Goal: Find specific page/section: Find specific page/section

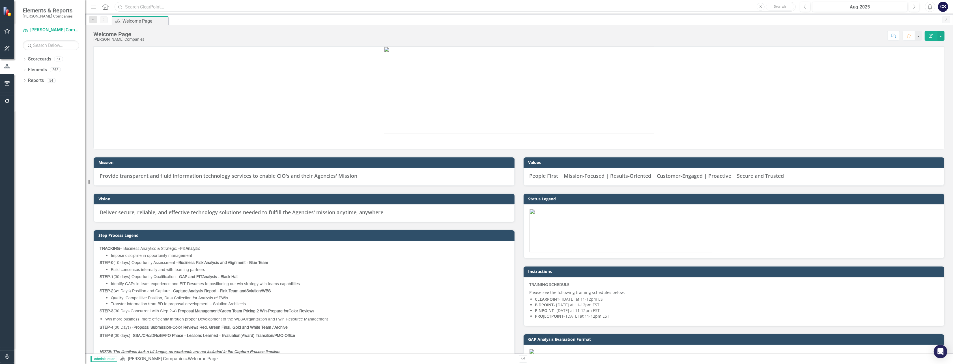
click at [131, 7] on input "text" at bounding box center [455, 7] width 681 height 10
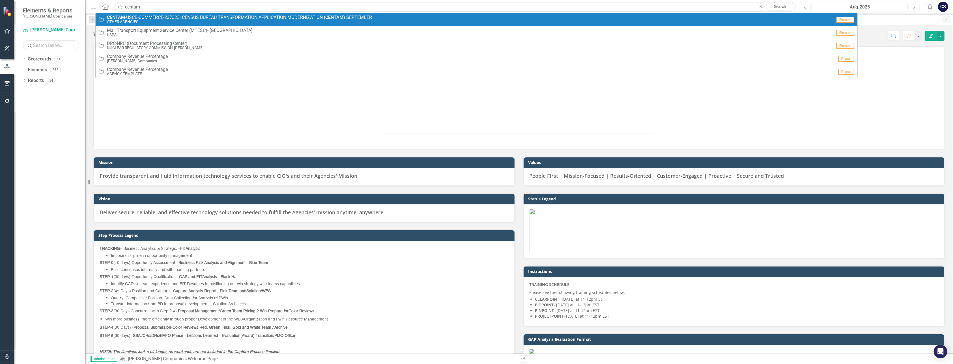
click at [134, 19] on span "CENTAM -USCB-COMMERCE-237323: CENSUS BUREAU TRANSFORMATION APPLICATION MODERNIZ…" at bounding box center [239, 17] width 265 height 5
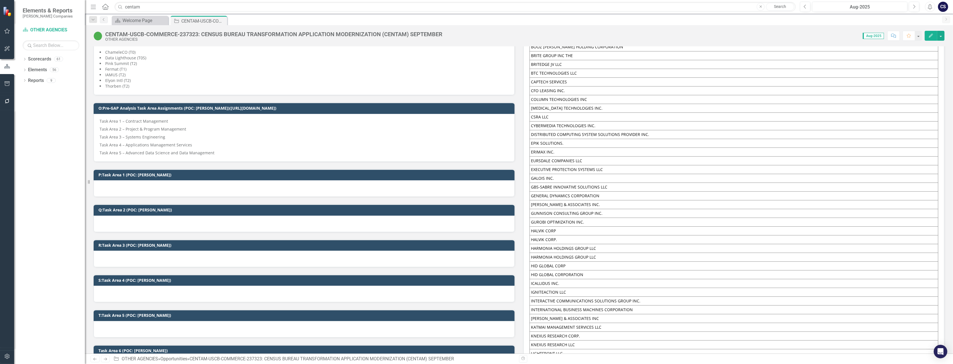
scroll to position [405, 0]
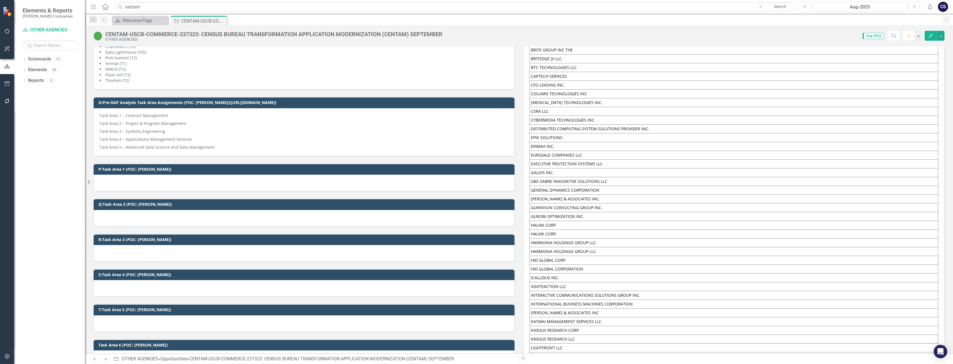
click at [196, 180] on div at bounding box center [304, 183] width 421 height 16
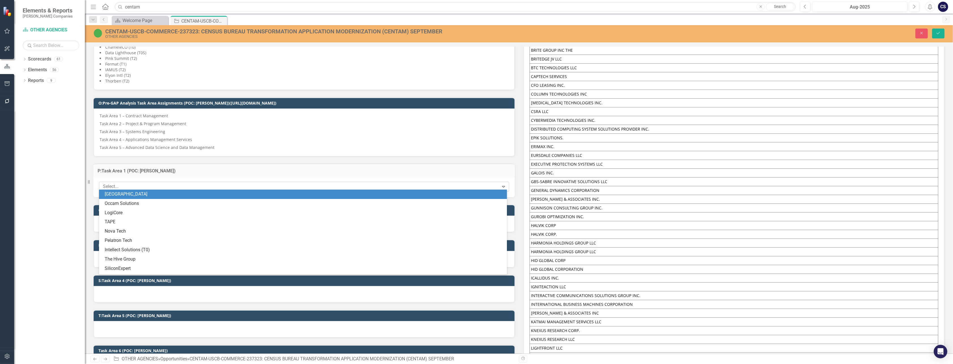
click at [501, 184] on icon "Expand" at bounding box center [504, 186] width 6 height 5
click at [502, 186] on icon at bounding box center [503, 187] width 3 height 2
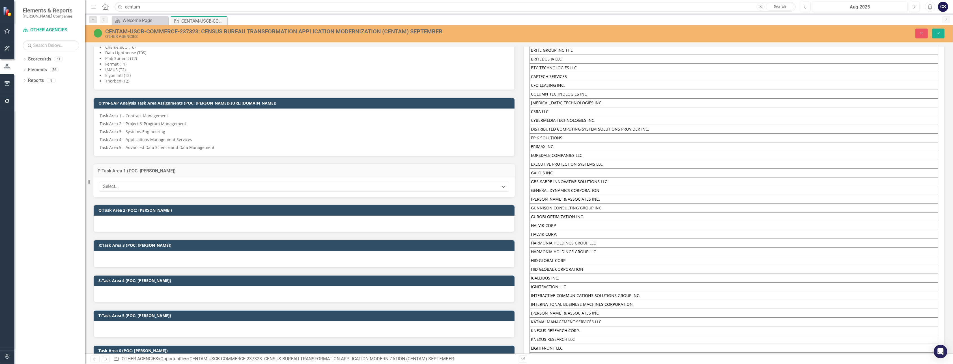
click at [413, 158] on div "P:Task Area 1 (POC: [PERSON_NAME]) Select... Expand" at bounding box center [304, 177] width 430 height 41
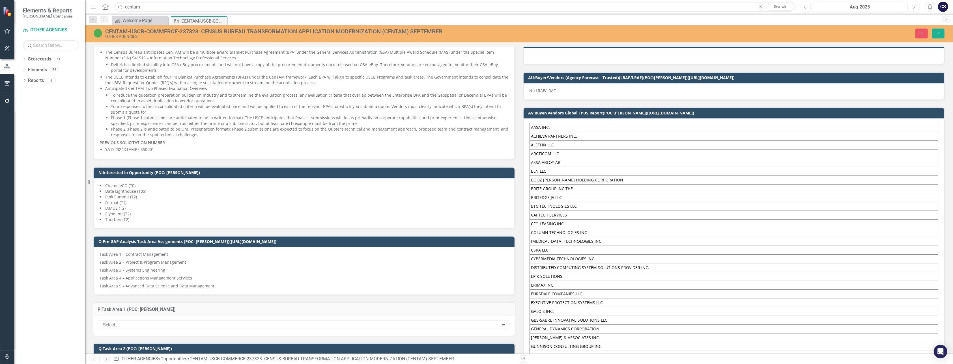
scroll to position [1168, 0]
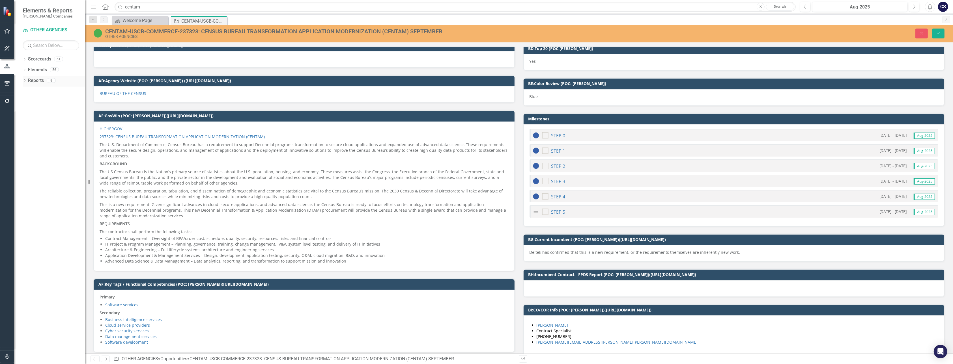
click at [38, 80] on link "Reports" at bounding box center [36, 81] width 16 height 7
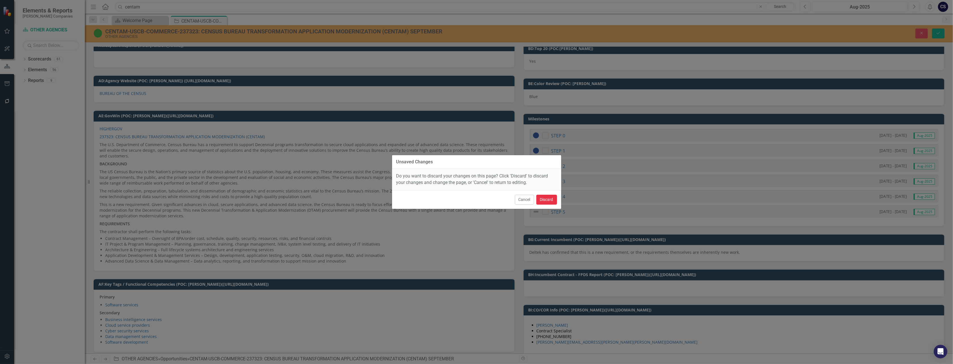
click at [543, 198] on button "Discard" at bounding box center [546, 200] width 21 height 10
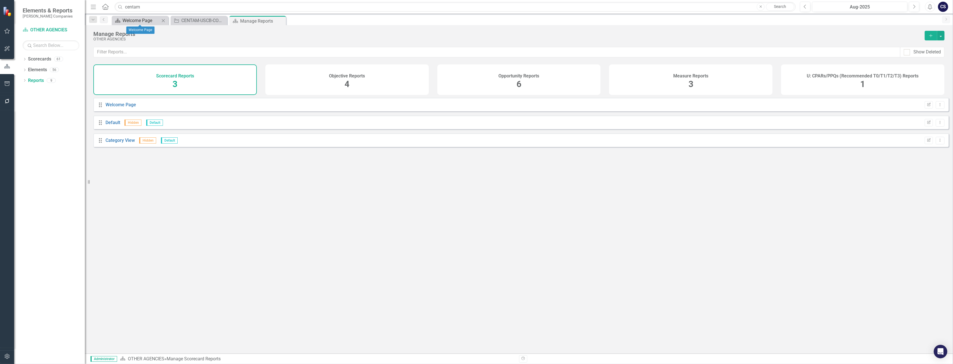
click at [145, 18] on div "Welcome Page" at bounding box center [140, 20] width 37 height 7
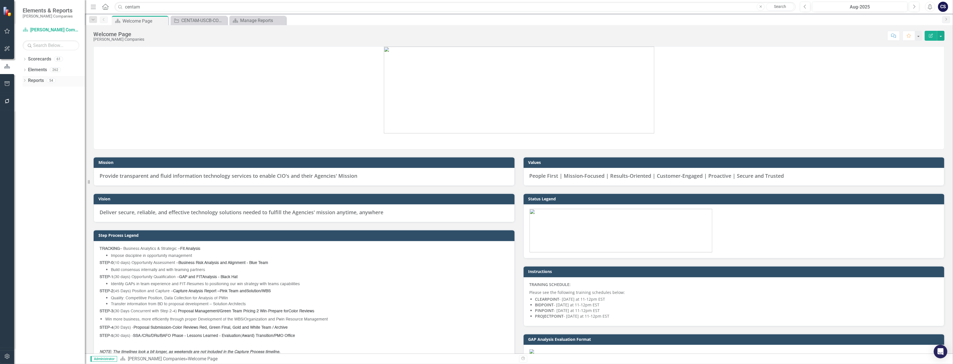
click at [32, 80] on link "Reports" at bounding box center [36, 81] width 16 height 7
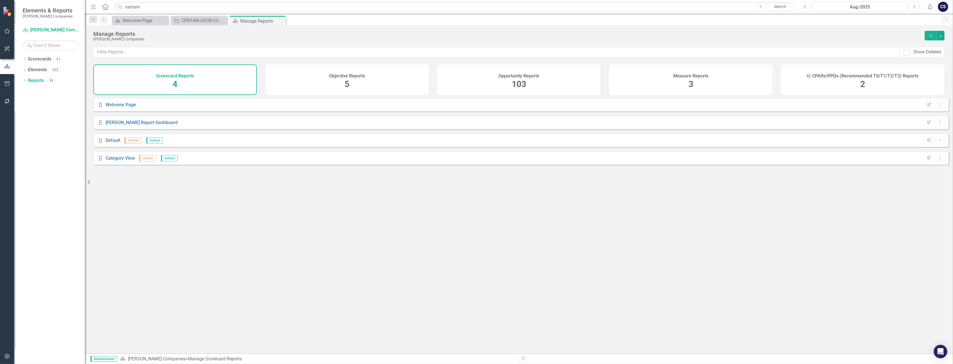
click at [521, 81] on span "103" at bounding box center [519, 84] width 14 height 10
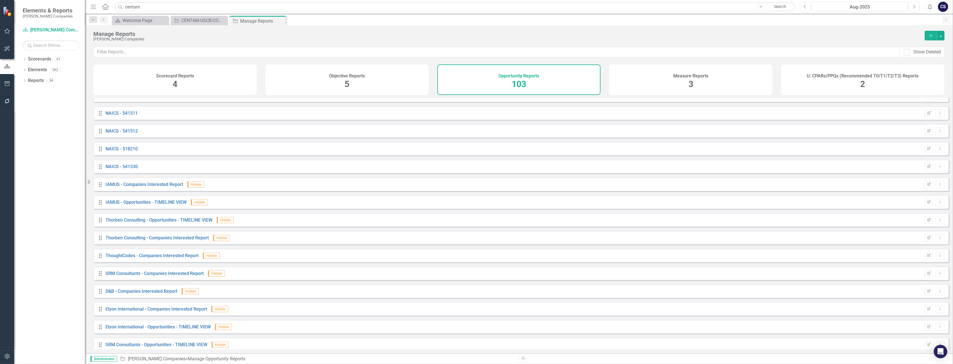
scroll to position [436, 0]
click at [136, 189] on link "IAMUS - Opportunities - TIMELINE VIEW" at bounding box center [146, 185] width 81 height 5
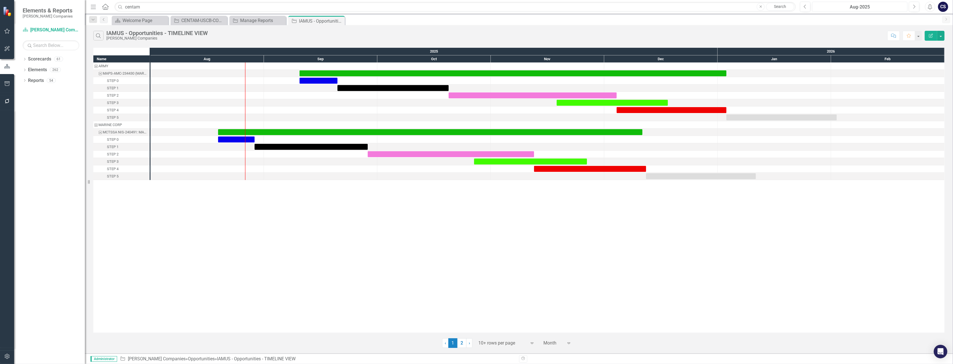
click at [860, 5] on div "Aug-2025" at bounding box center [859, 7] width 91 height 7
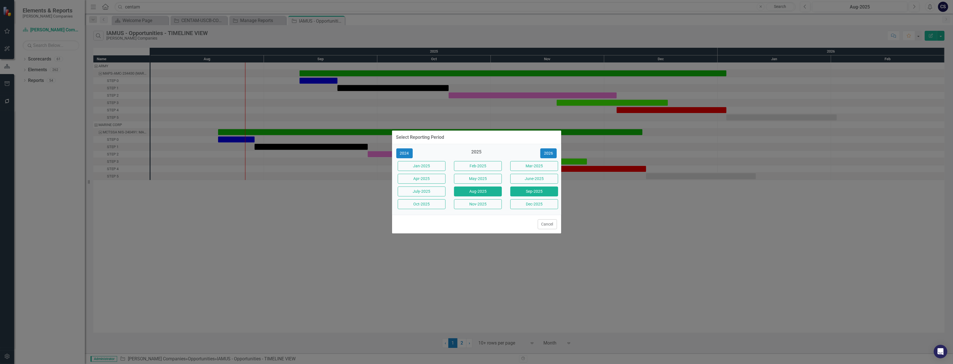
click at [531, 192] on button "Sep-2025" at bounding box center [534, 192] width 48 height 10
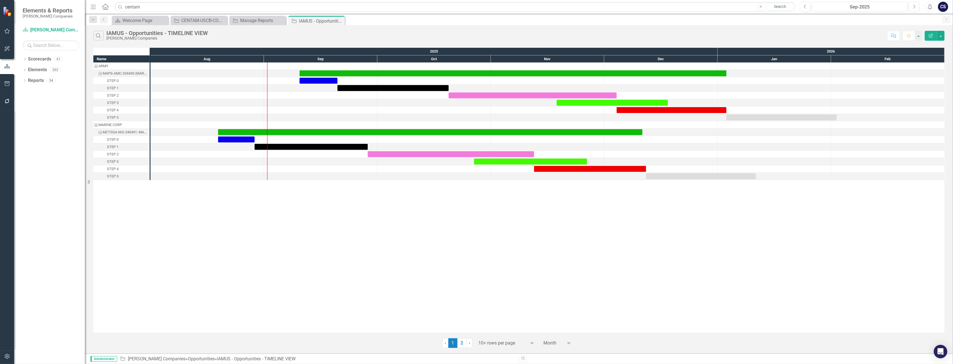
click at [495, 342] on div at bounding box center [502, 344] width 48 height 8
click at [495, 323] on div "100+ rows per page" at bounding box center [507, 324] width 53 height 7
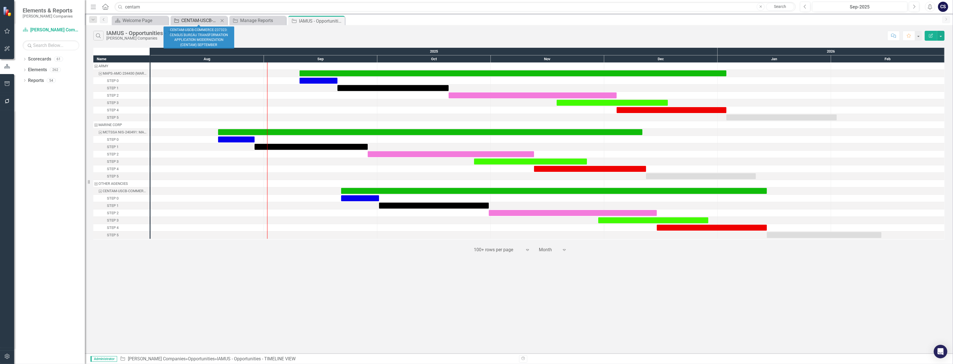
click at [197, 21] on div "CENTAM-USCB-COMMERCE-237323: CENSUS BUREAU TRANSFORMATION APPLICATION MODERNIZA…" at bounding box center [199, 20] width 37 height 7
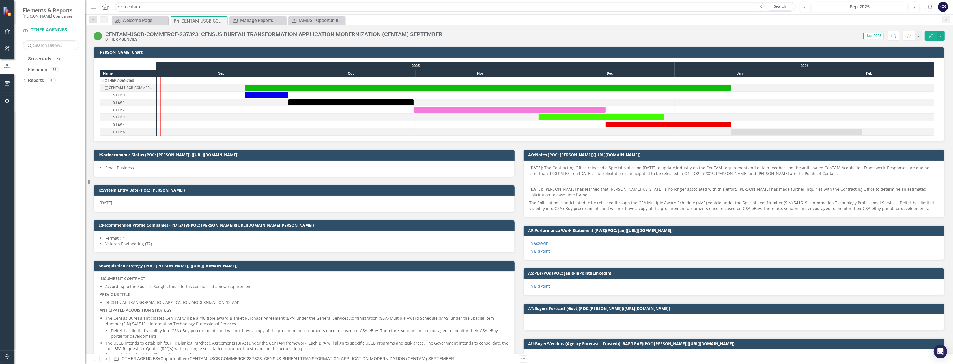
click at [581, 19] on div "Scorecard Welcome Page Close Opportunity CENTAM-USCB-COMMERCE-237323: CENSUS BU…" at bounding box center [525, 20] width 829 height 9
click at [153, 9] on input "centam" at bounding box center [455, 7] width 681 height 10
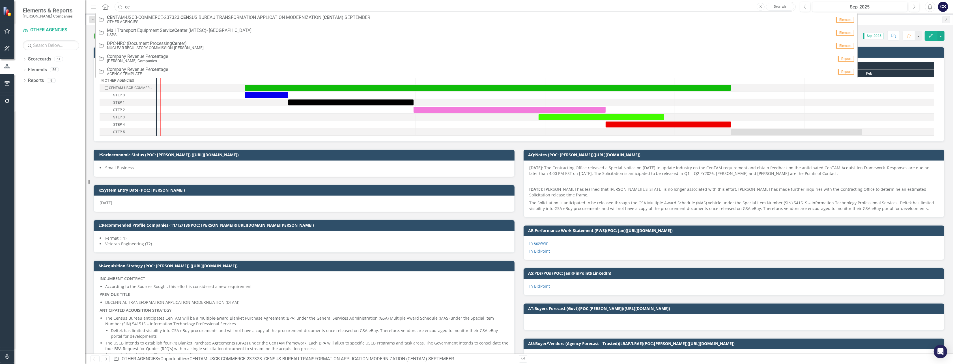
type input "c"
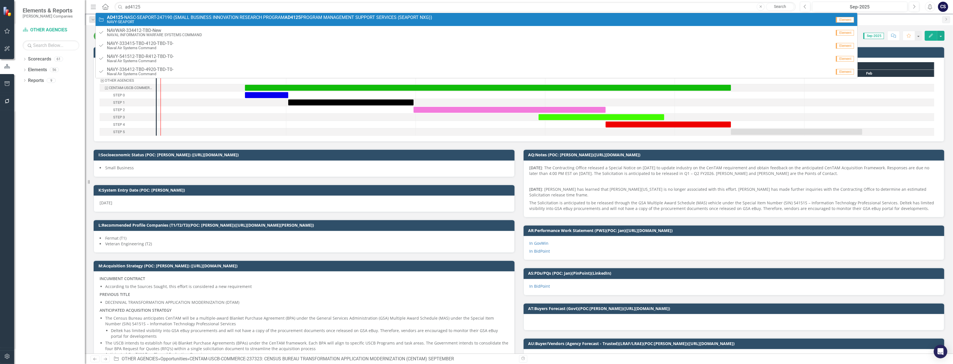
click at [314, 21] on small "NAVY-SEAPORT" at bounding box center [269, 22] width 325 height 4
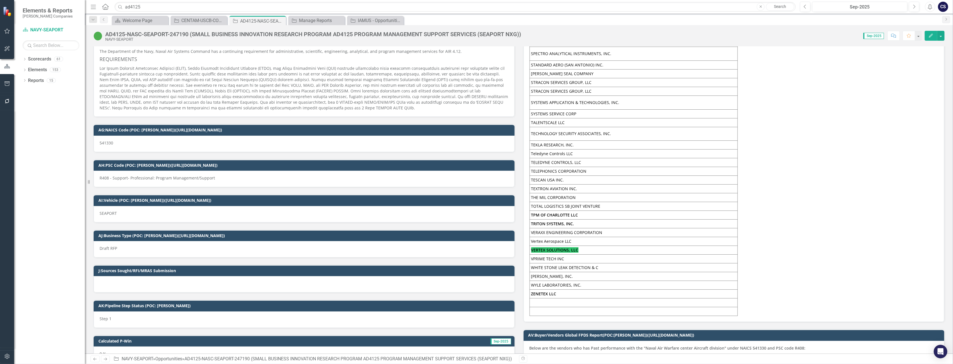
scroll to position [3541, 0]
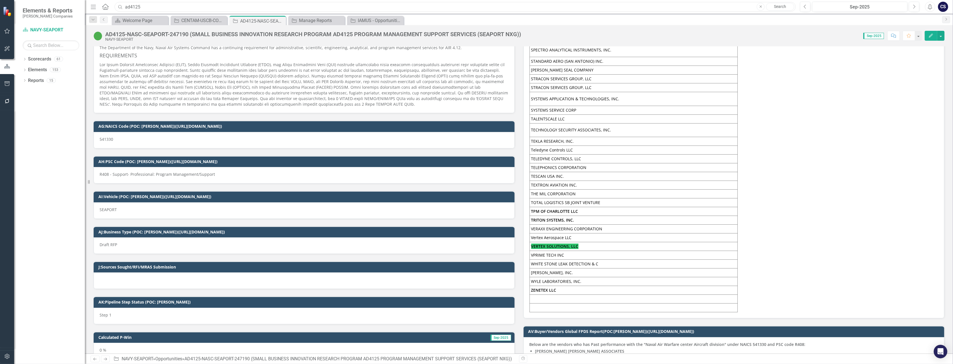
click at [144, 6] on input "ad4125" at bounding box center [455, 7] width 681 height 10
type input "a"
type input "pms501"
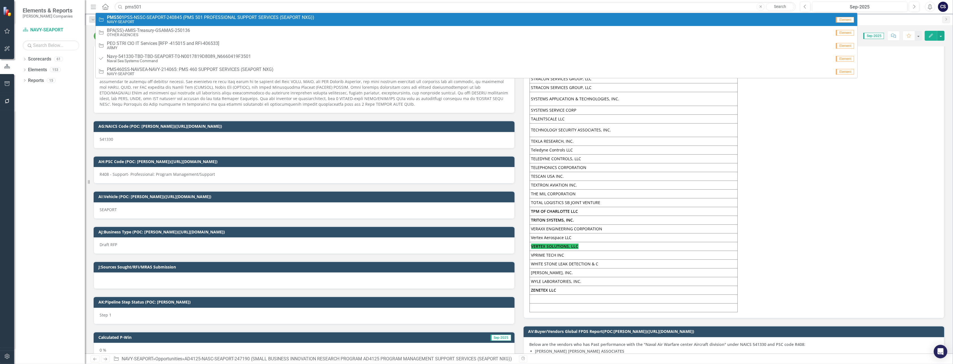
click at [224, 18] on span "PMS501 PSS-NSSC-SEAPORT-240845 (PMS 501 PROFESSIONAL SUPPORT SERVICES (SEAPORT …" at bounding box center [210, 17] width 207 height 5
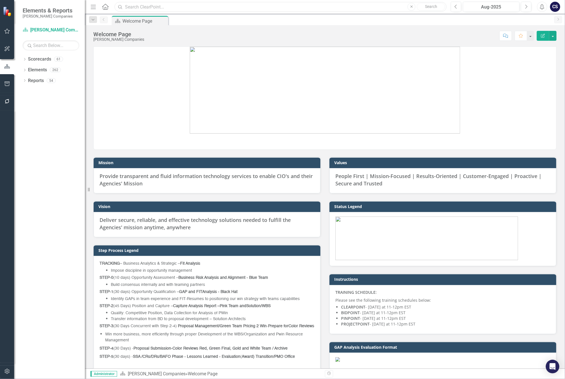
click at [131, 5] on input "text" at bounding box center [281, 7] width 332 height 10
type input "AD4125"
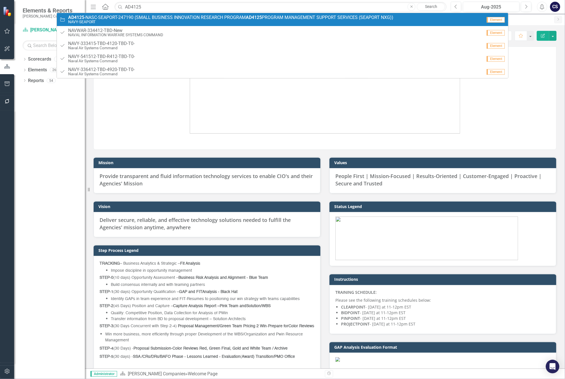
click at [142, 21] on small "NAVY-SEAPORT" at bounding box center [230, 22] width 325 height 4
